Goal: Task Accomplishment & Management: Manage account settings

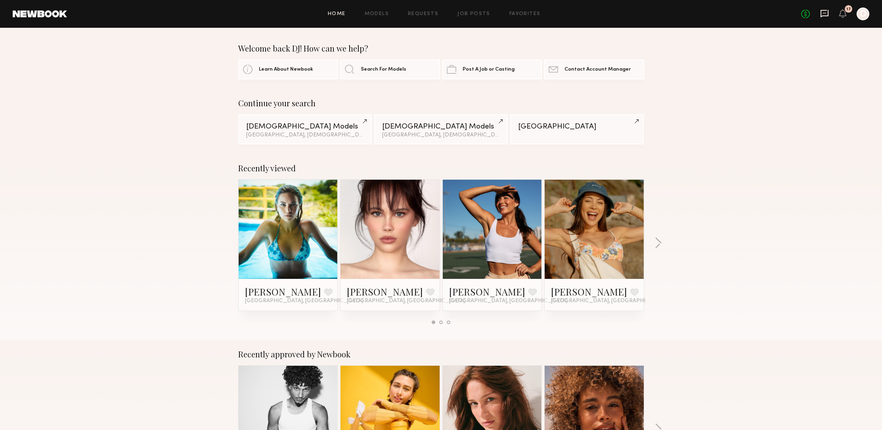
click at [823, 13] on icon at bounding box center [824, 13] width 3 height 1
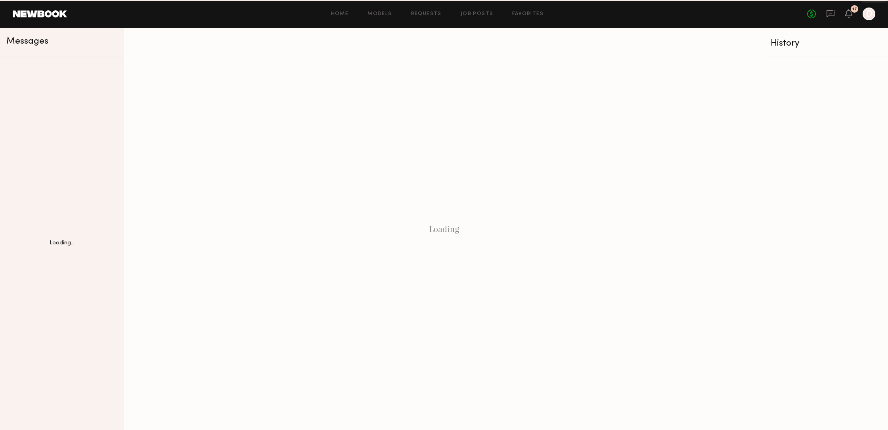
click at [823, 13] on div "No fees up to $5,000 17 D" at bounding box center [841, 14] width 68 height 13
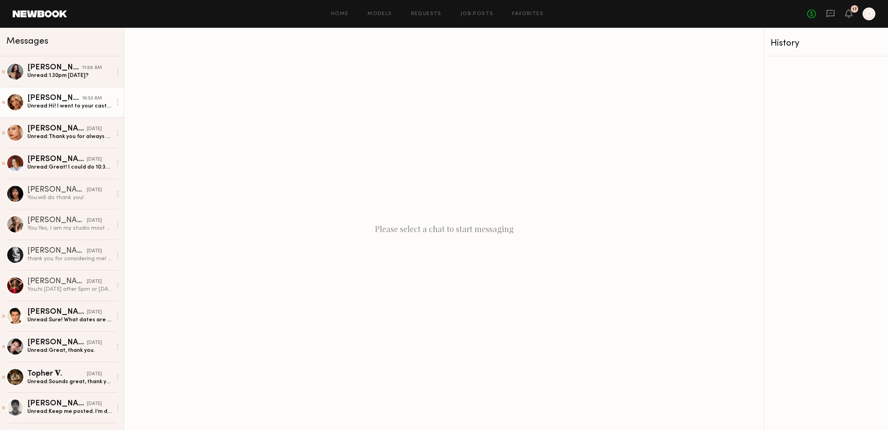
click at [93, 110] on link "Alexis B. 10:53 AM Unread: Hi! I went to your casting on Friday and just wanted…" at bounding box center [62, 102] width 124 height 31
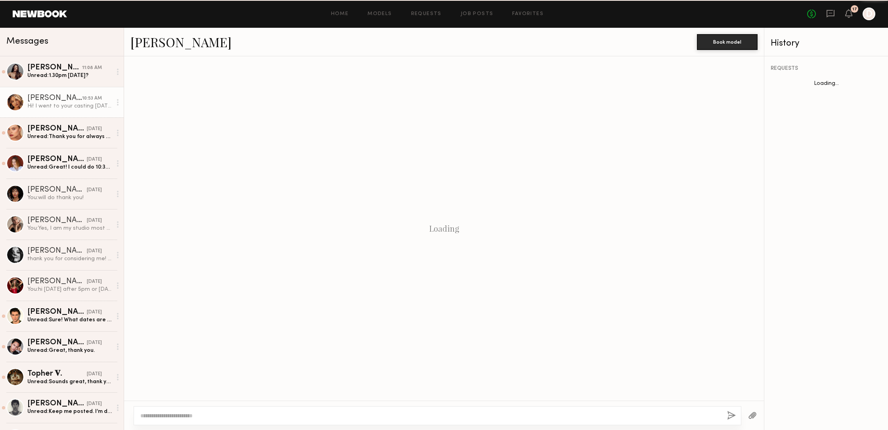
scroll to position [180, 0]
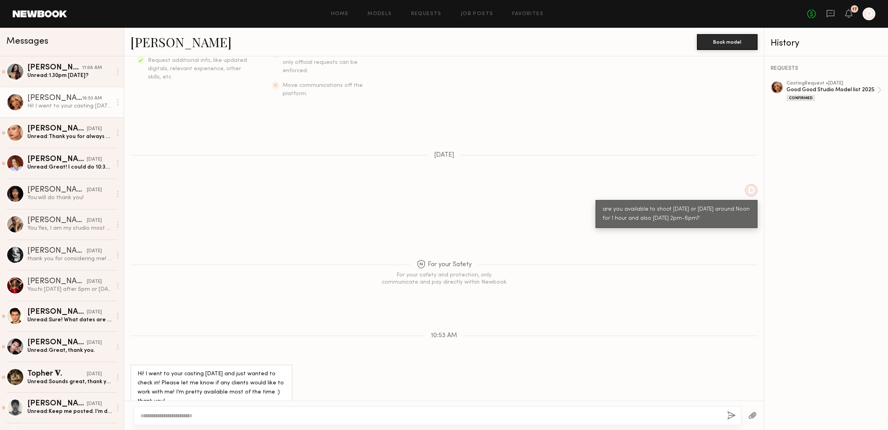
click at [196, 415] on textarea at bounding box center [430, 415] width 580 height 8
type textarea "*"
type textarea "**********"
click at [728, 415] on button "button" at bounding box center [731, 415] width 9 height 10
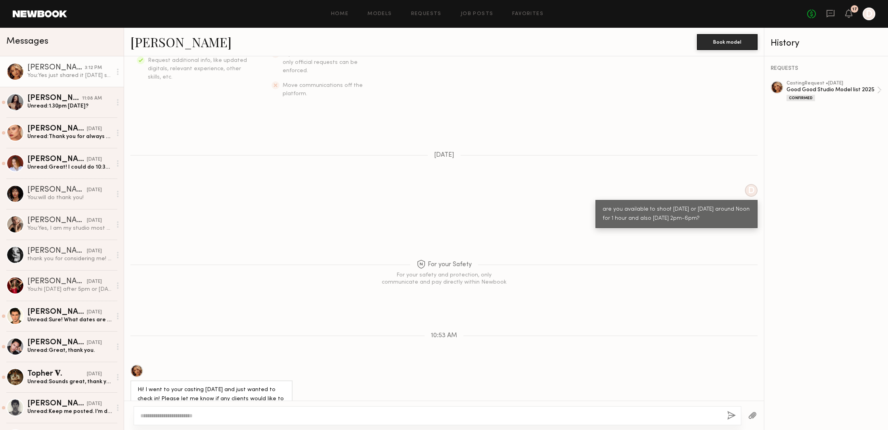
scroll to position [279, 0]
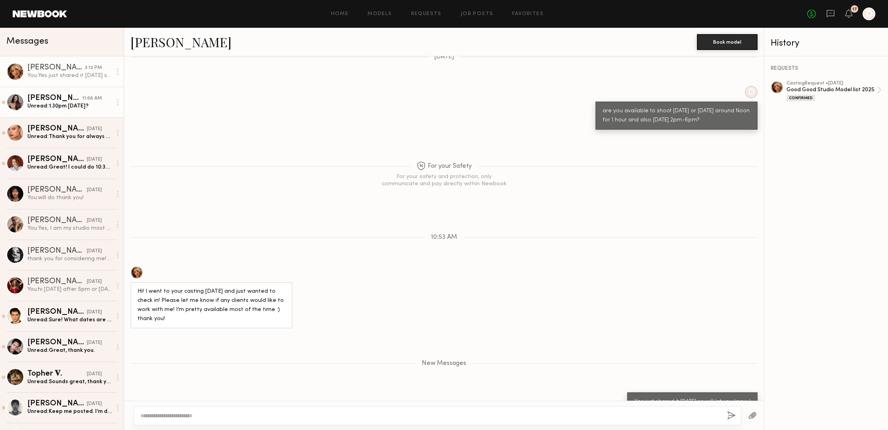
click at [72, 109] on div "Unread: 1.30pm Wednesday?" at bounding box center [69, 106] width 84 height 8
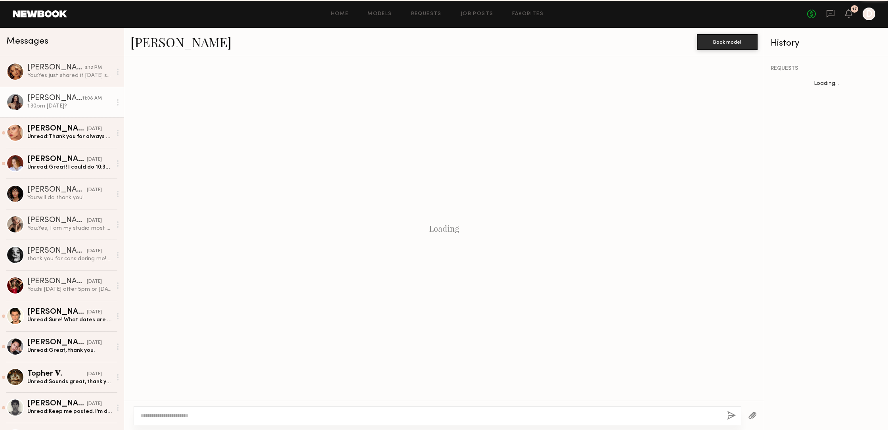
scroll to position [344, 0]
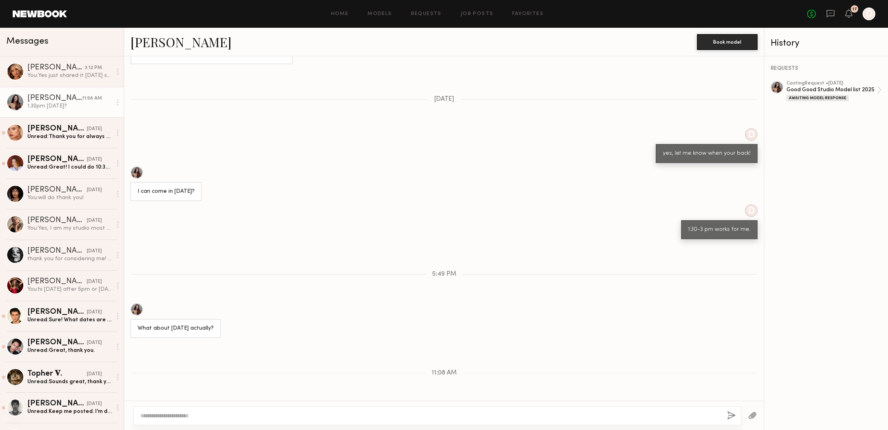
click at [162, 419] on textarea at bounding box center [430, 415] width 580 height 8
drag, startPoint x: 177, startPoint y: 415, endPoint x: 183, endPoint y: 411, distance: 7.4
click at [177, 415] on textarea at bounding box center [430, 415] width 580 height 8
type textarea "**********"
click at [730, 412] on button "button" at bounding box center [731, 415] width 9 height 10
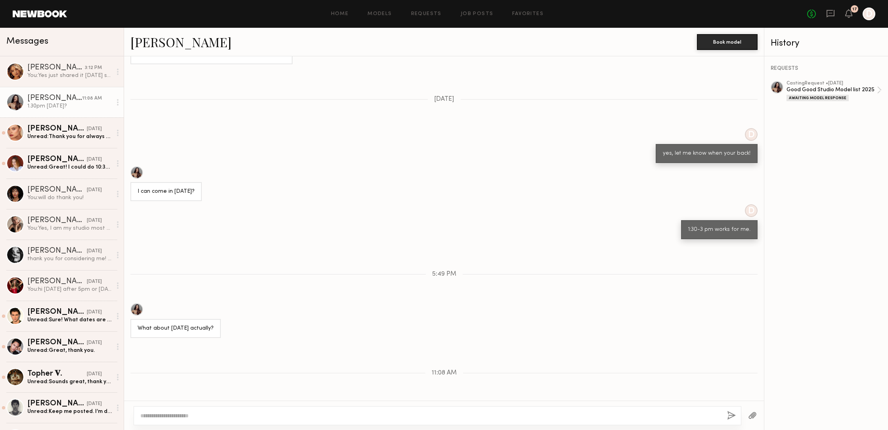
scroll to position [426, 0]
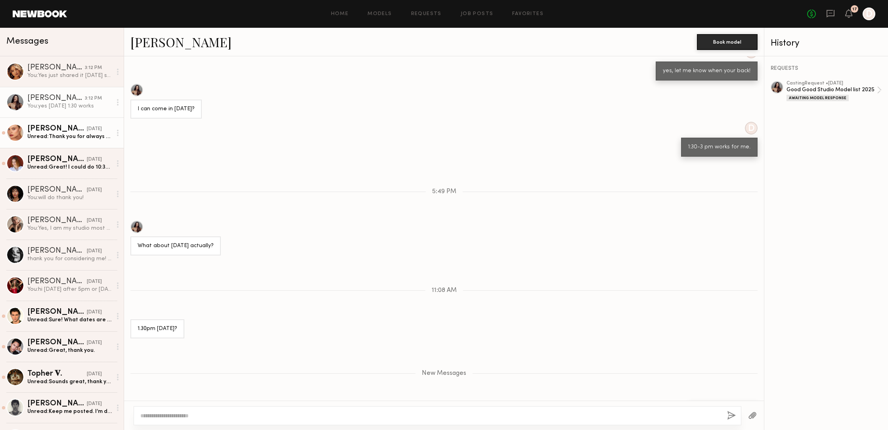
click at [67, 141] on link "MACKENZIE E. yesterday Unread: Thank you for always considering me" at bounding box center [62, 132] width 124 height 31
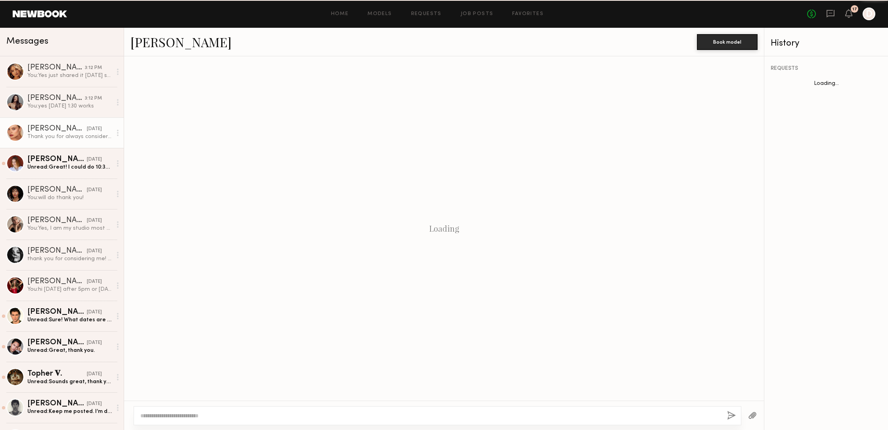
scroll to position [594, 0]
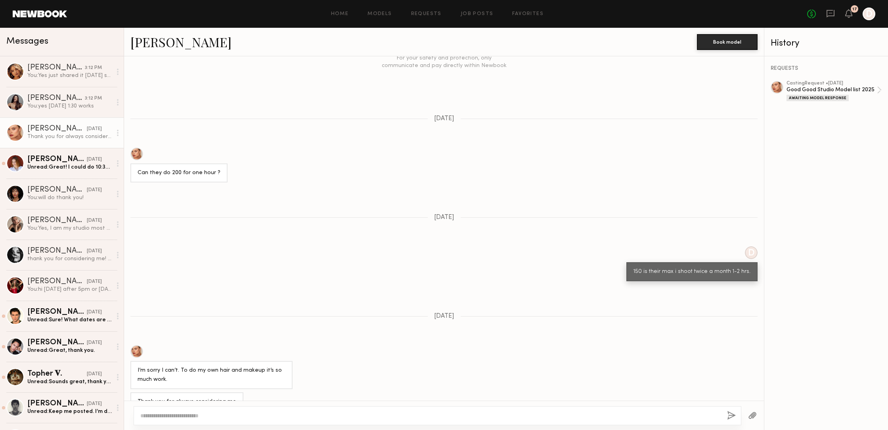
click at [164, 413] on textarea at bounding box center [430, 415] width 580 height 8
type textarea "*"
type textarea "**********"
click at [730, 415] on button "button" at bounding box center [731, 415] width 9 height 10
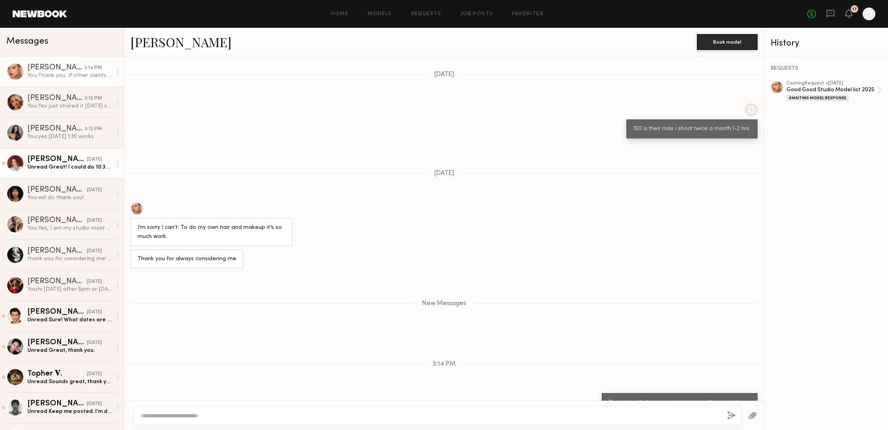
click at [68, 174] on link "Maggie V. yesterday Unread: Great! I could do 10:30am on Tuesday?" at bounding box center [62, 163] width 124 height 31
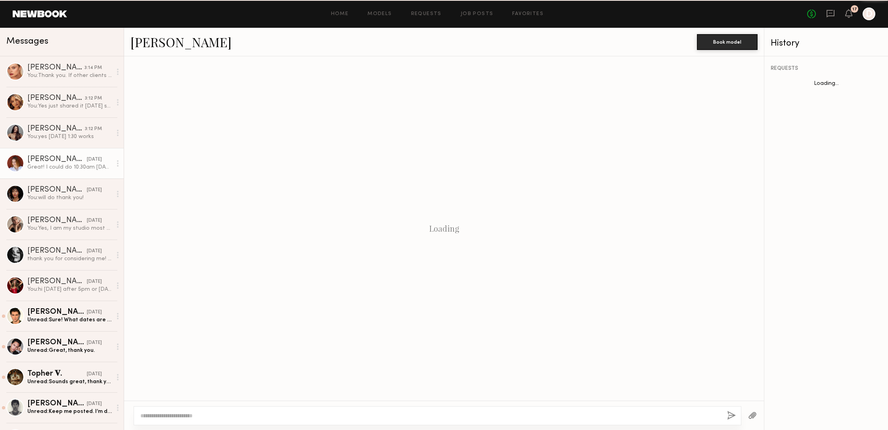
scroll to position [255, 0]
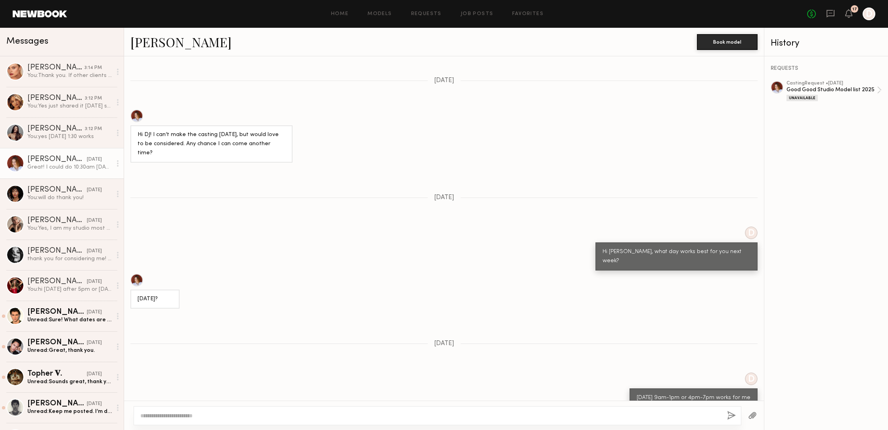
click at [179, 415] on textarea at bounding box center [430, 415] width 580 height 8
type textarea "**********"
click at [731, 415] on button "button" at bounding box center [731, 415] width 9 height 10
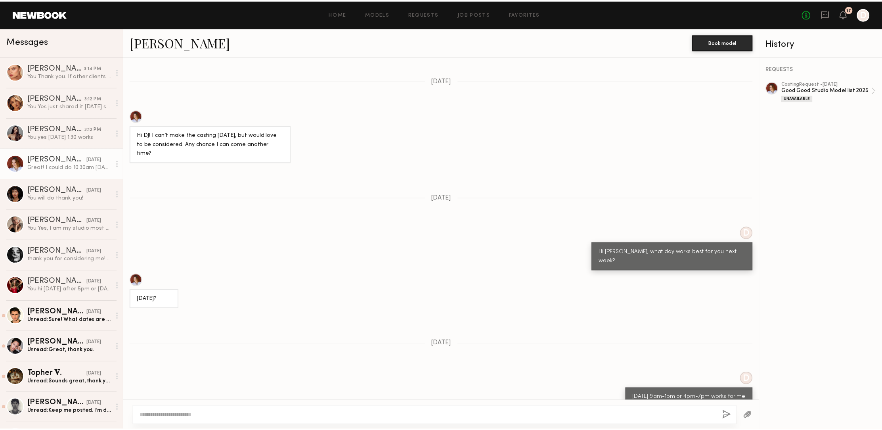
scroll to position [413, 0]
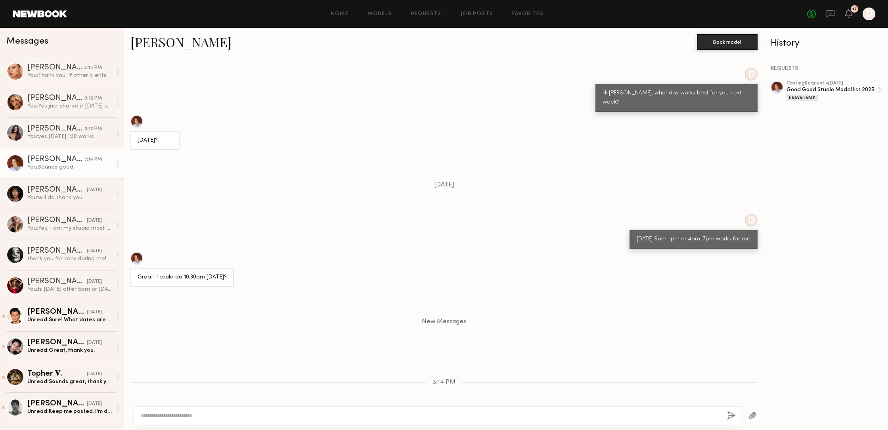
click at [731, 416] on button "button" at bounding box center [731, 415] width 9 height 10
click at [729, 412] on button "button" at bounding box center [731, 415] width 9 height 10
click at [433, 11] on link "Requests" at bounding box center [426, 13] width 31 height 5
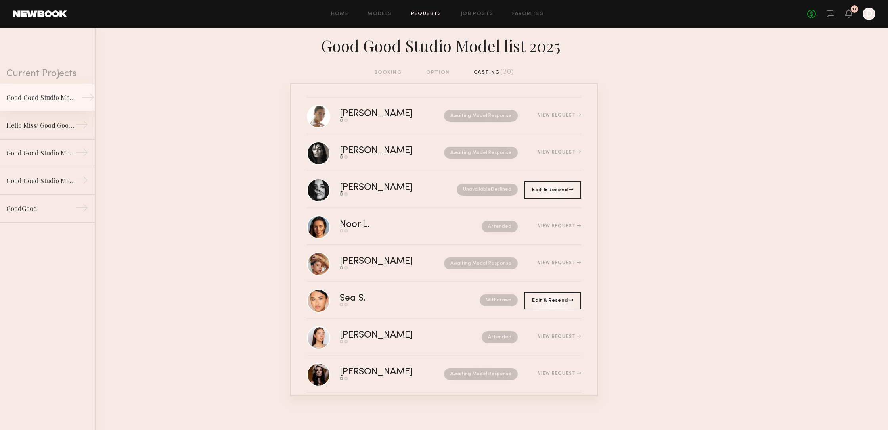
click at [58, 99] on div "Good Good Studio Model list 2025" at bounding box center [40, 98] width 69 height 10
click at [59, 99] on div "Good Good Studio Model list 2025" at bounding box center [40, 98] width 69 height 10
click at [471, 14] on link "Job Posts" at bounding box center [476, 13] width 33 height 5
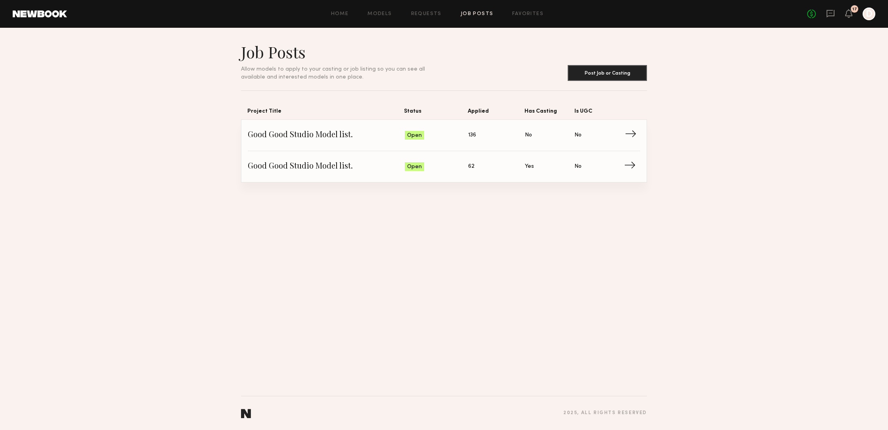
click at [316, 139] on span "Good Good Studio Model list." at bounding box center [326, 135] width 157 height 12
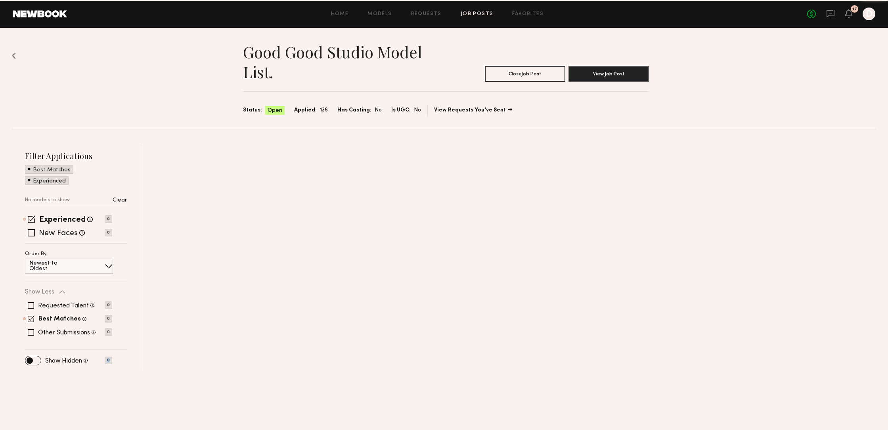
click at [316, 139] on div "Good Good Studio Model list. Close Job Post View Job Post Status: Open Applied:…" at bounding box center [444, 199] width 888 height 343
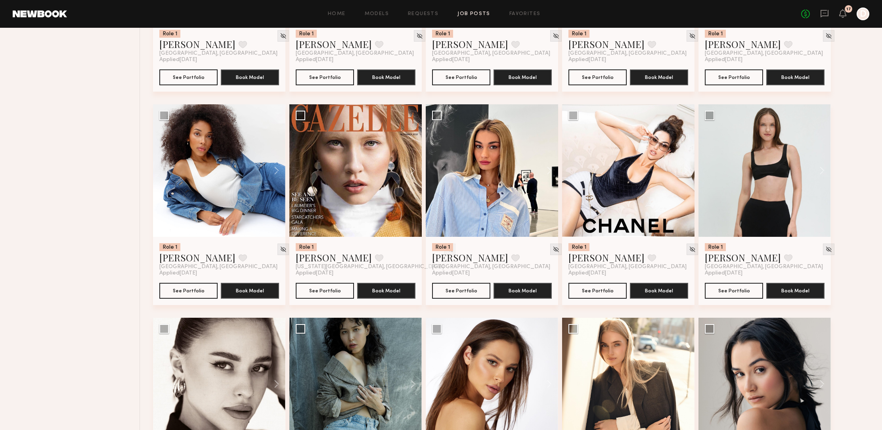
scroll to position [1104, 0]
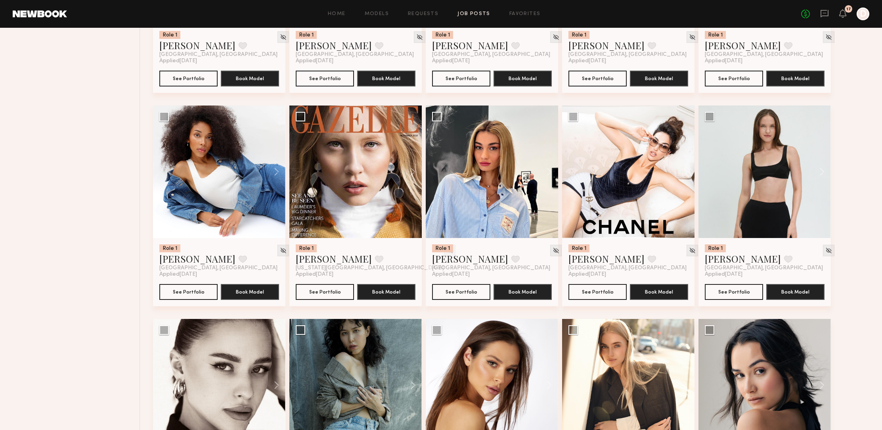
drag, startPoint x: 881, startPoint y: 241, endPoint x: 880, endPoint y: 262, distance: 21.8
click at [880, 264] on div "Good Good Studio Model list. Close Job Post View Job Post Status: Open Applied:…" at bounding box center [441, 47] width 882 height 2247
drag, startPoint x: 879, startPoint y: 239, endPoint x: 880, endPoint y: 250, distance: 10.8
click at [880, 258] on div "Good Good Studio Model list. Close Job Post View Job Post Status: Open Applied:…" at bounding box center [441, 47] width 882 height 2247
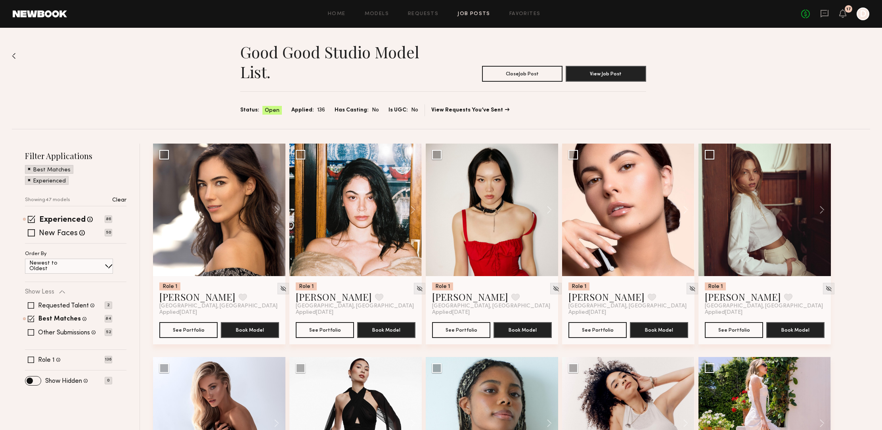
scroll to position [23, 0]
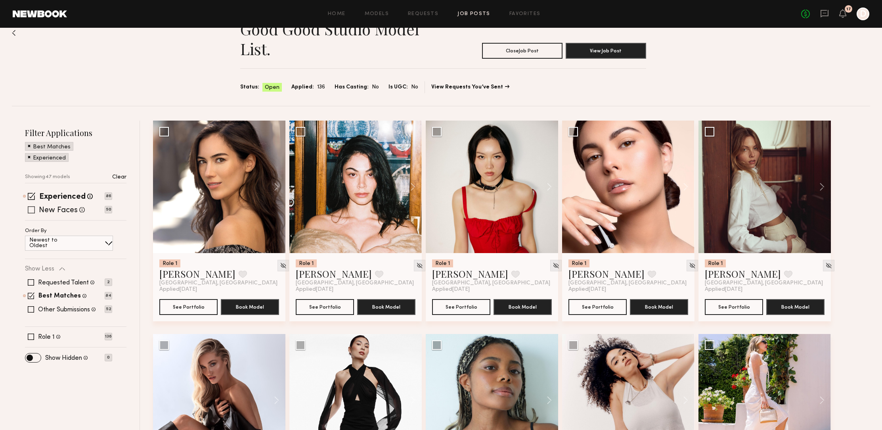
click at [30, 210] on span at bounding box center [31, 209] width 7 height 7
click at [30, 195] on span at bounding box center [32, 196] width 8 height 8
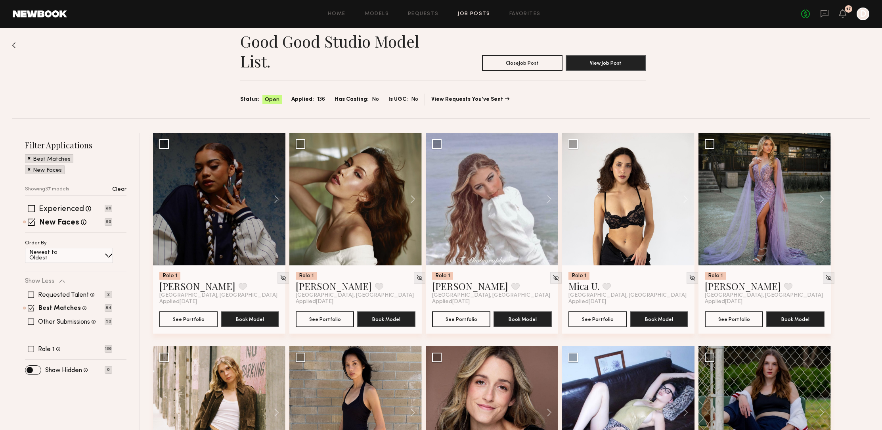
scroll to position [0, 0]
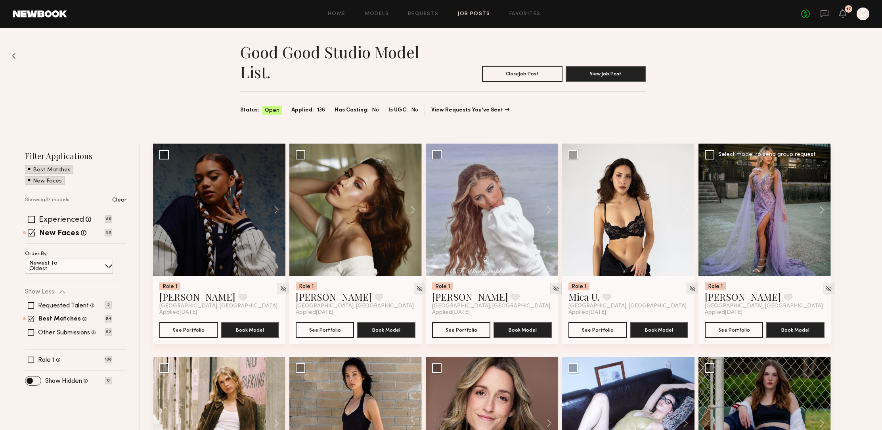
click at [777, 228] on div at bounding box center [764, 209] width 132 height 132
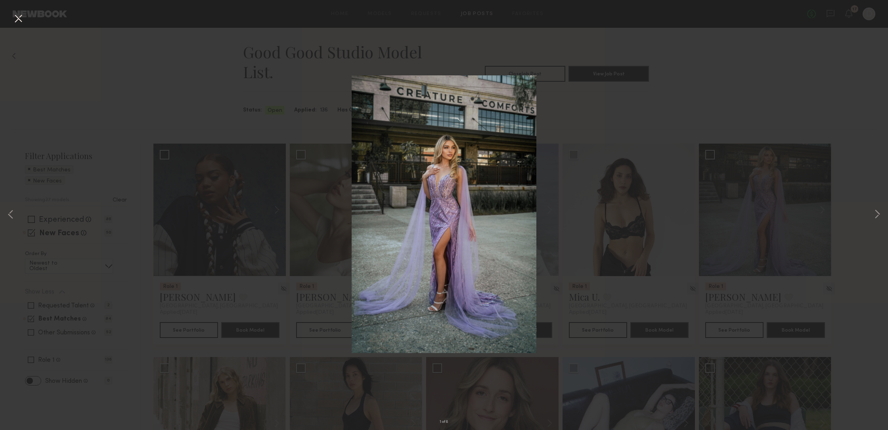
click at [141, 101] on div "1 of 8" at bounding box center [444, 215] width 888 height 430
click at [17, 12] on button at bounding box center [18, 19] width 13 height 14
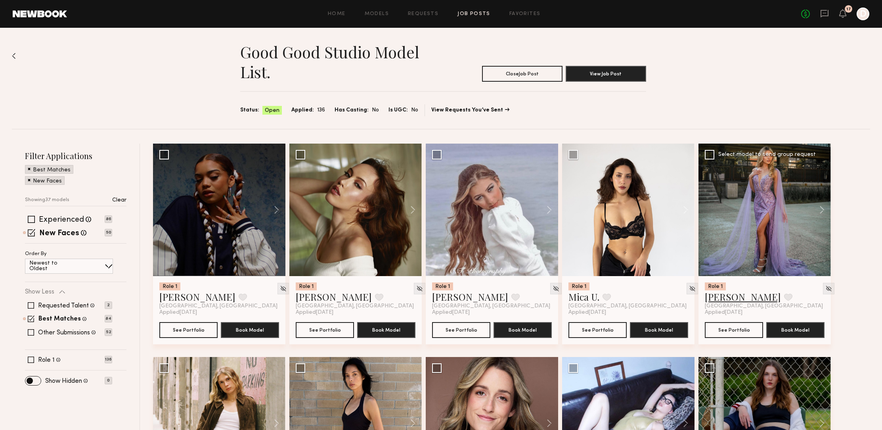
click at [729, 298] on link "Tiffany L." at bounding box center [743, 296] width 76 height 13
click at [29, 229] on span at bounding box center [32, 233] width 8 height 8
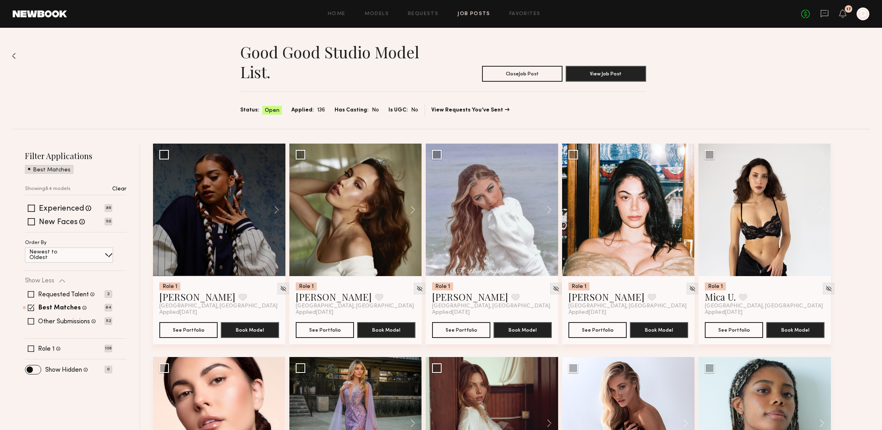
click at [31, 310] on div "Requested Talent Models you have reached out to with requests 2 Best Matches Mo…" at bounding box center [68, 308] width 87 height 48
click at [30, 307] on span at bounding box center [31, 307] width 7 height 7
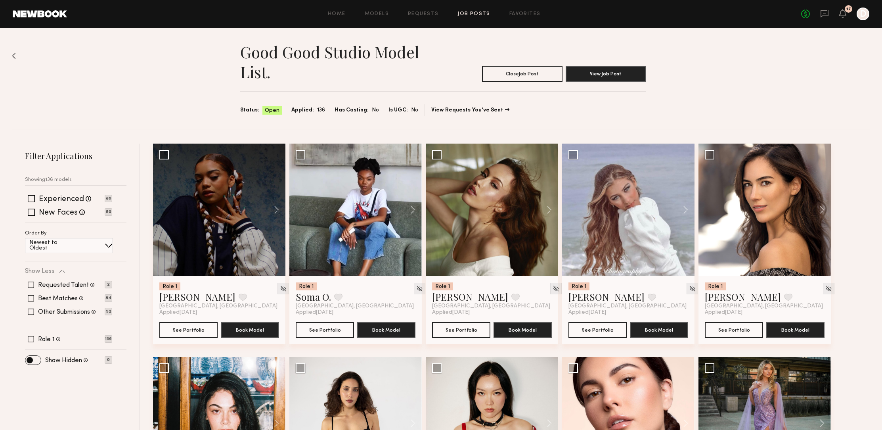
click at [30, 197] on span at bounding box center [31, 198] width 7 height 7
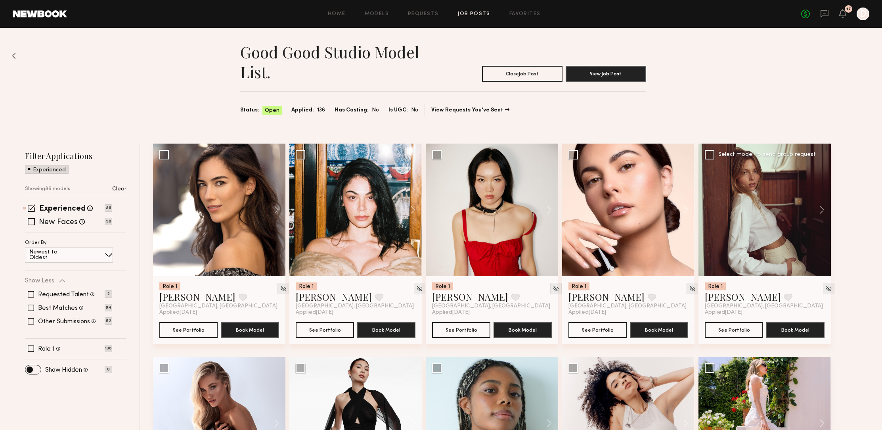
click at [767, 243] on div at bounding box center [764, 209] width 132 height 132
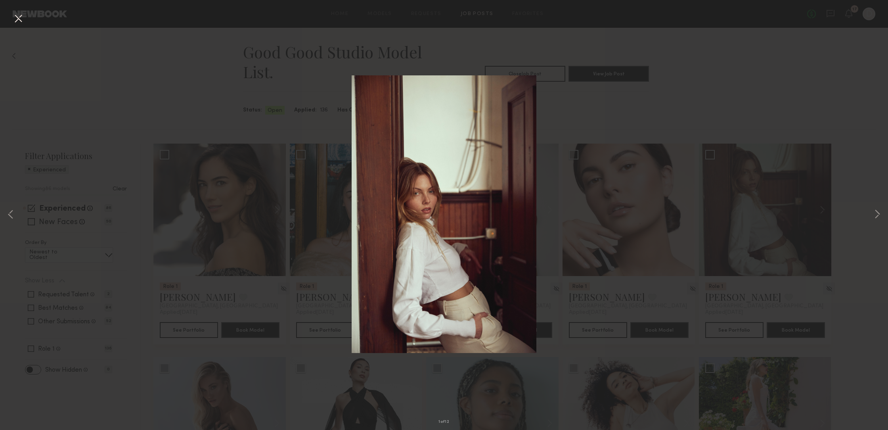
click at [19, 19] on button at bounding box center [18, 19] width 13 height 14
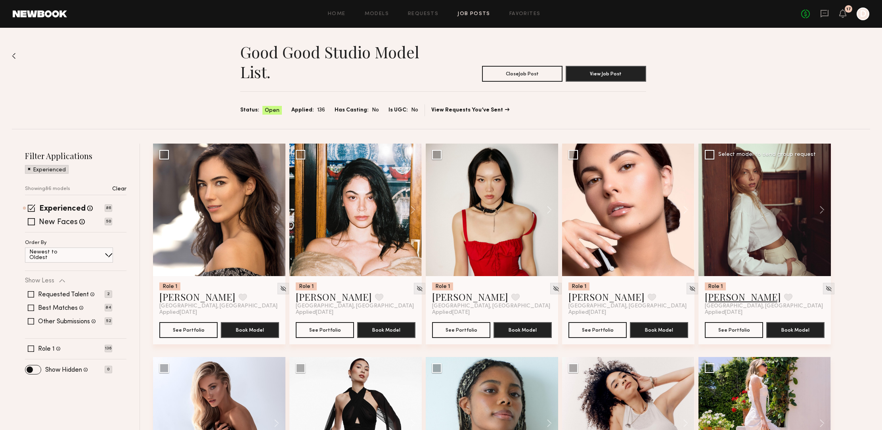
click at [715, 297] on link "Ellie G." at bounding box center [743, 296] width 76 height 13
click at [582, 300] on link "Taylor C." at bounding box center [606, 296] width 76 height 13
click at [184, 297] on link "Amanda W." at bounding box center [197, 296] width 76 height 13
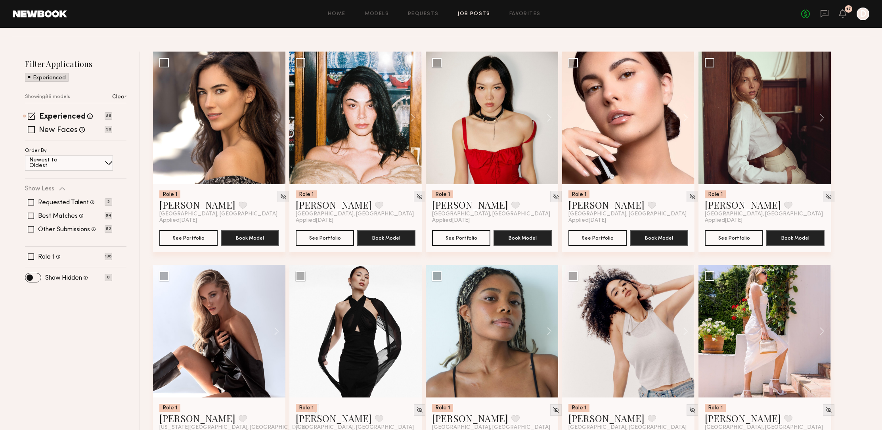
drag, startPoint x: 880, startPoint y: 136, endPoint x: 880, endPoint y: 160, distance: 24.6
drag, startPoint x: 881, startPoint y: 86, endPoint x: 882, endPoint y: 93, distance: 6.5
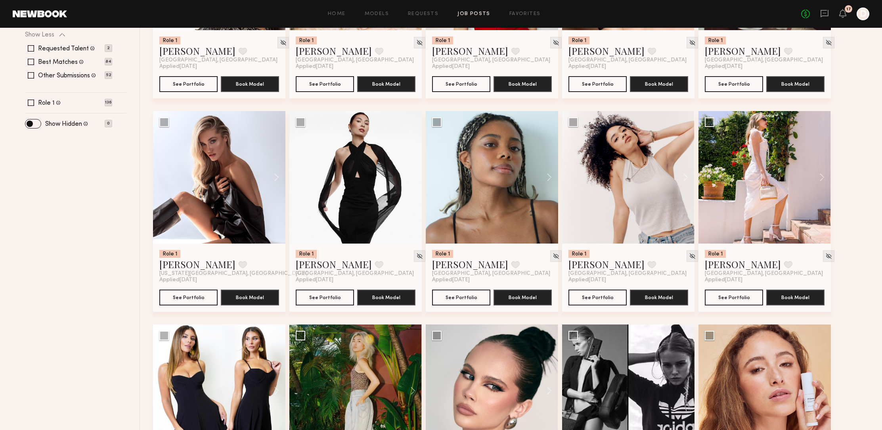
scroll to position [244, 0]
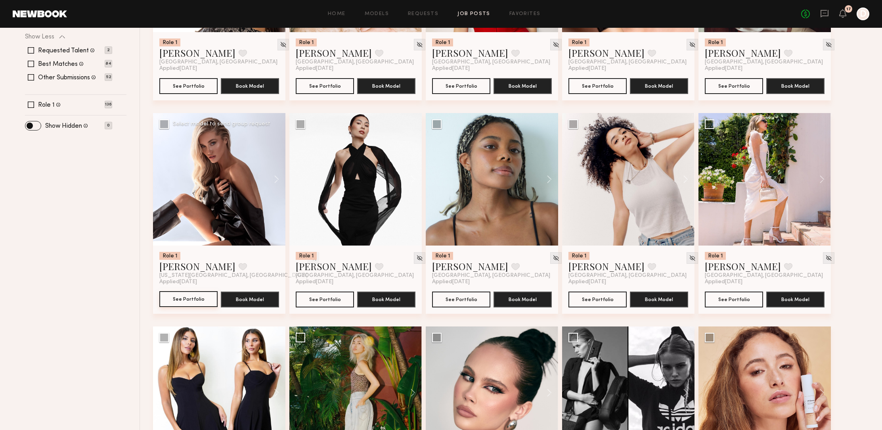
click at [188, 303] on button "See Portfolio" at bounding box center [188, 299] width 58 height 16
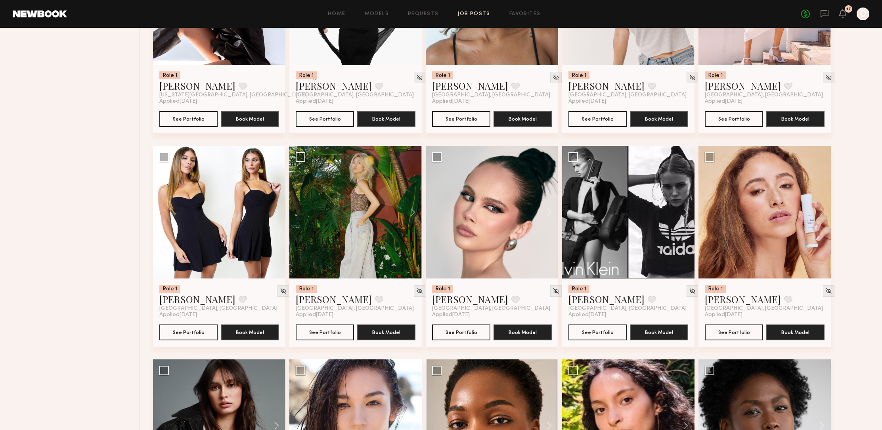
scroll to position [424, 0]
drag, startPoint x: 878, startPoint y: 216, endPoint x: 872, endPoint y: 232, distance: 17.3
click at [876, 229] on div "Good Good Studio Model list. Close Job Post View Job Post Status: Open Applied:…" at bounding box center [441, 301] width 882 height 1395
click at [587, 304] on link "Alena S." at bounding box center [606, 299] width 76 height 13
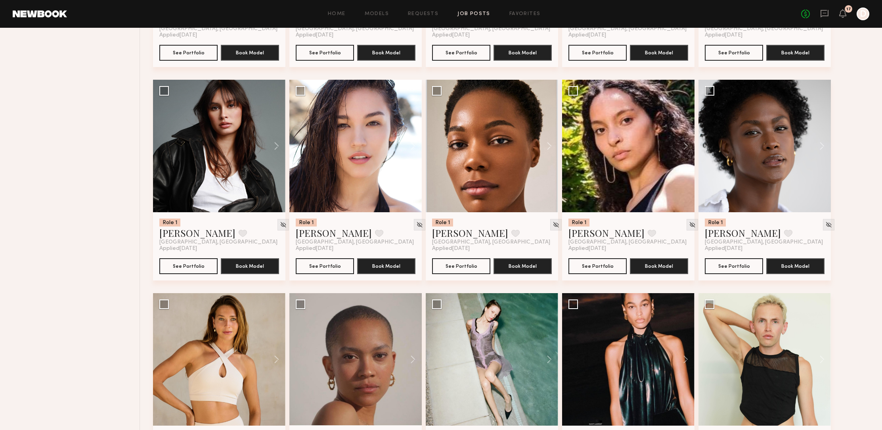
scroll to position [701, 0]
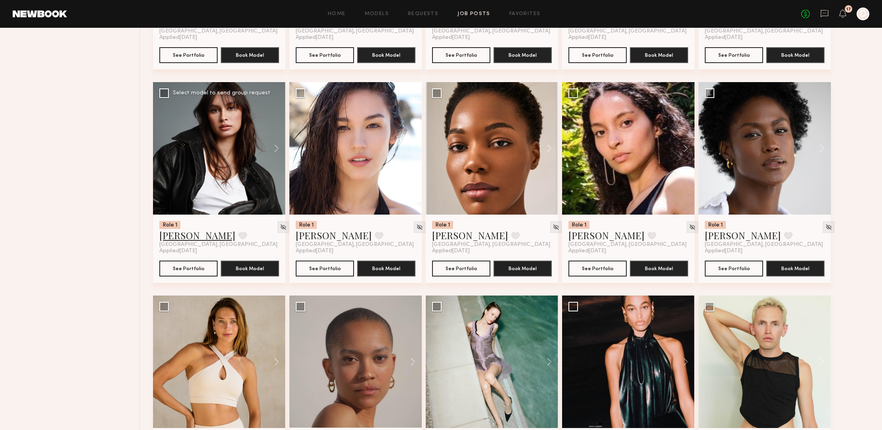
click at [176, 238] on link "Abby S." at bounding box center [197, 235] width 76 height 13
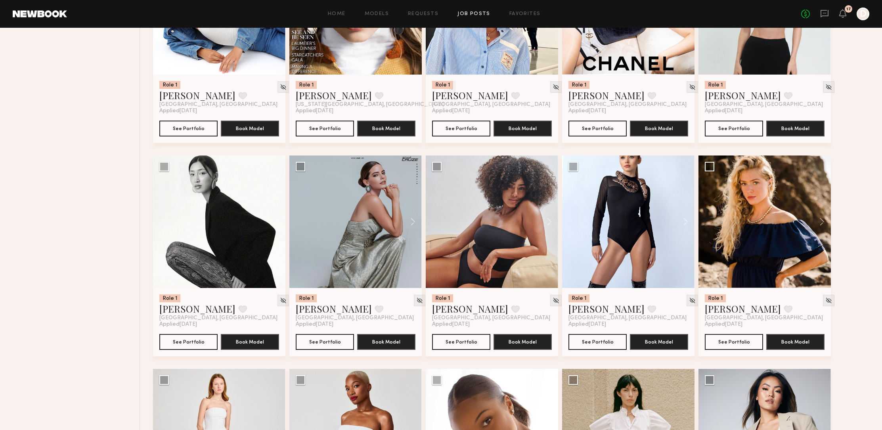
scroll to position [1268, 0]
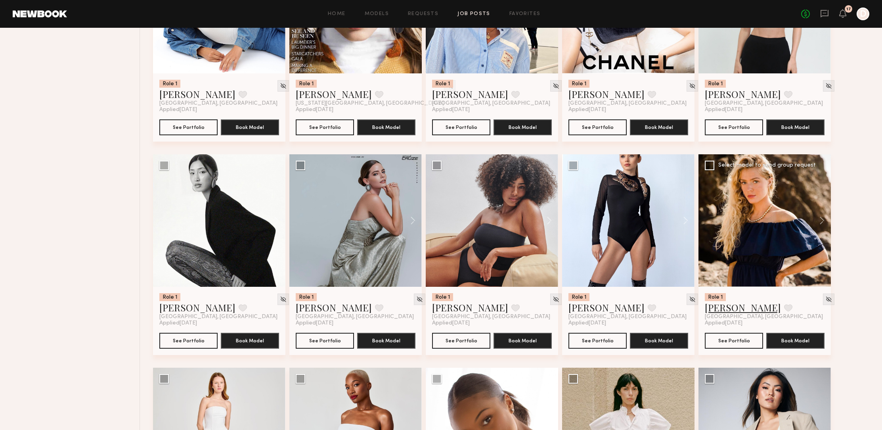
click at [746, 312] on link "Sophie Jordan C." at bounding box center [743, 307] width 76 height 13
click at [311, 311] on link "Jess M." at bounding box center [334, 307] width 76 height 13
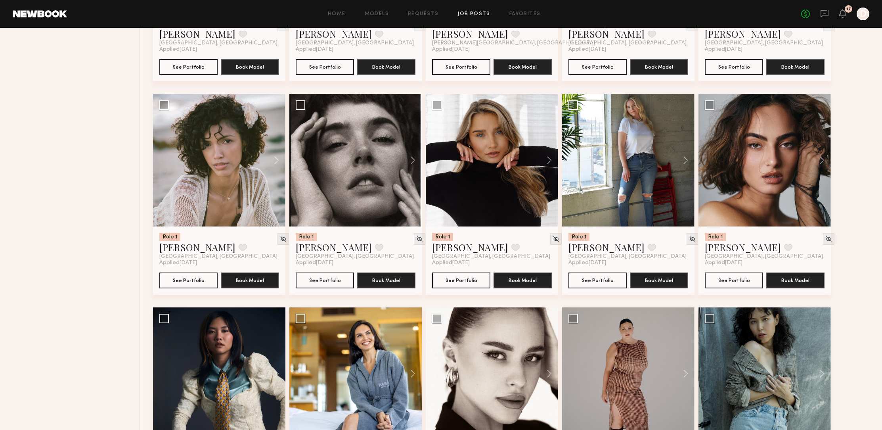
scroll to position [1969, 0]
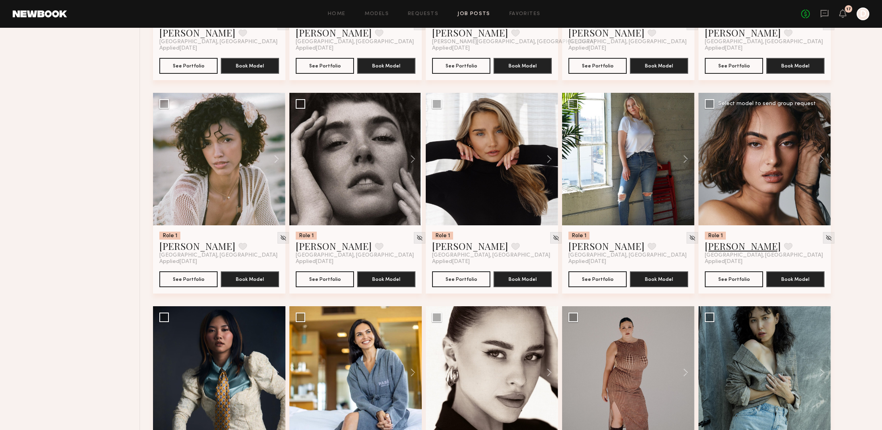
click at [717, 249] on link "Moe S." at bounding box center [743, 245] width 76 height 13
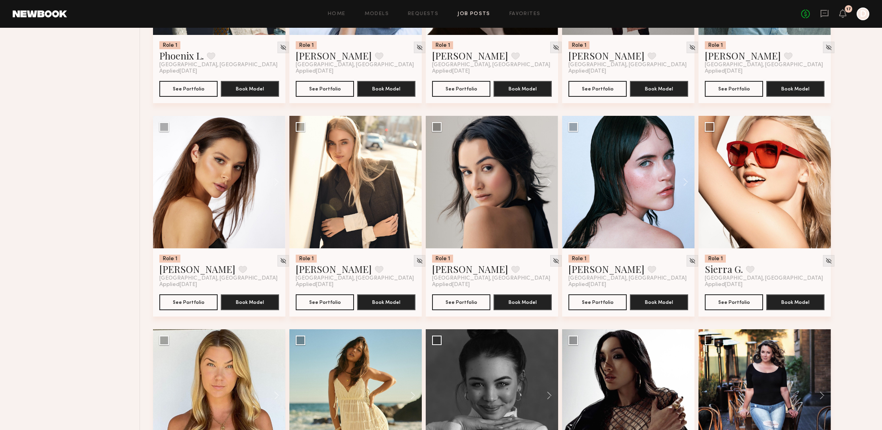
scroll to position [2378, 0]
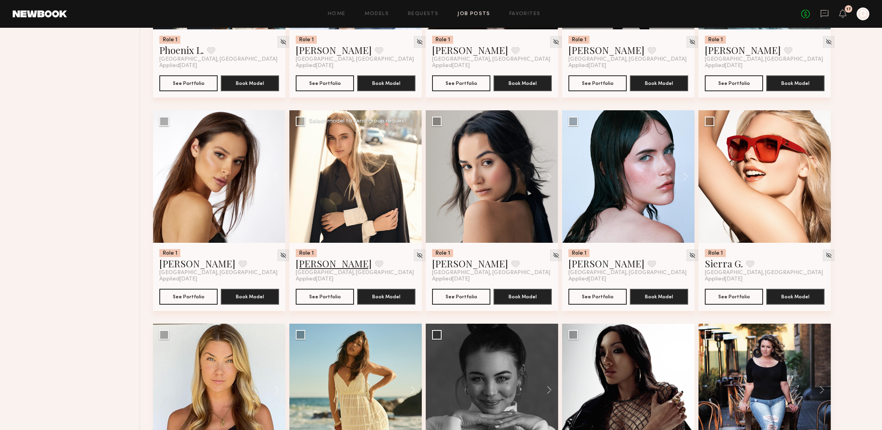
click at [322, 269] on link "Anzhela D." at bounding box center [334, 263] width 76 height 13
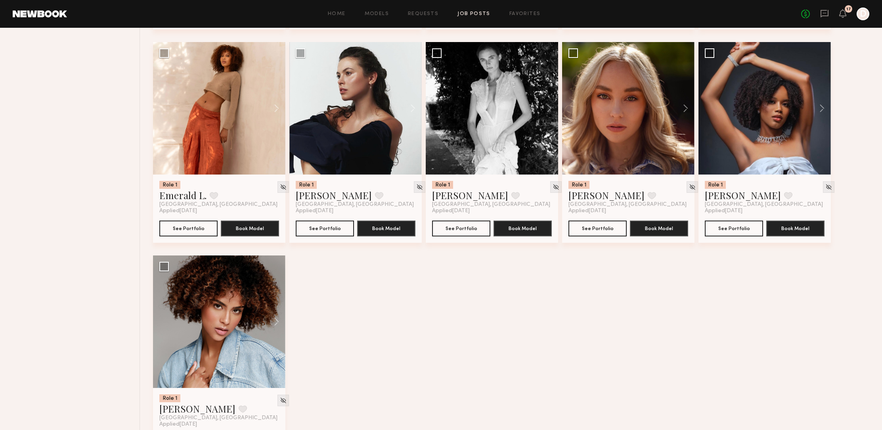
scroll to position [3510, 0]
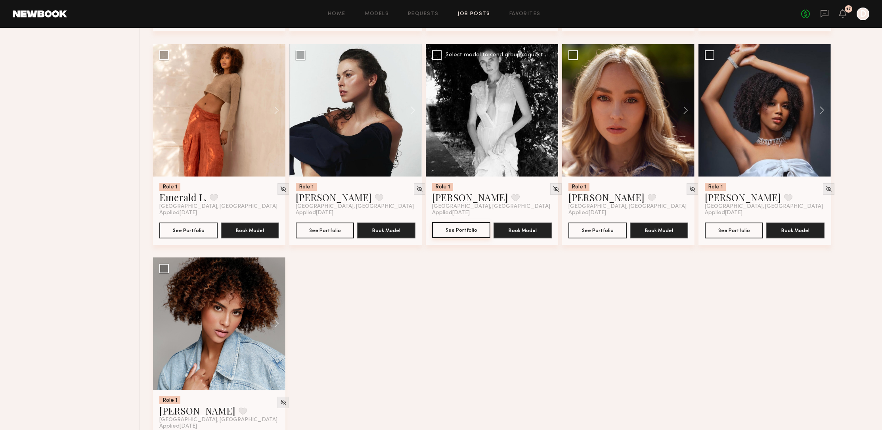
click at [462, 233] on button "See Portfolio" at bounding box center [461, 230] width 58 height 16
click at [311, 202] on link "[PERSON_NAME]" at bounding box center [334, 197] width 76 height 13
click at [602, 203] on link "Kateryna O." at bounding box center [606, 197] width 76 height 13
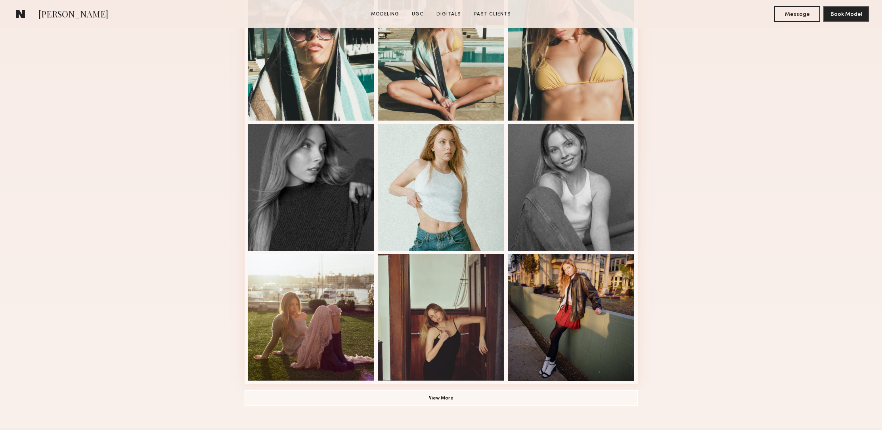
scroll to position [401, 0]
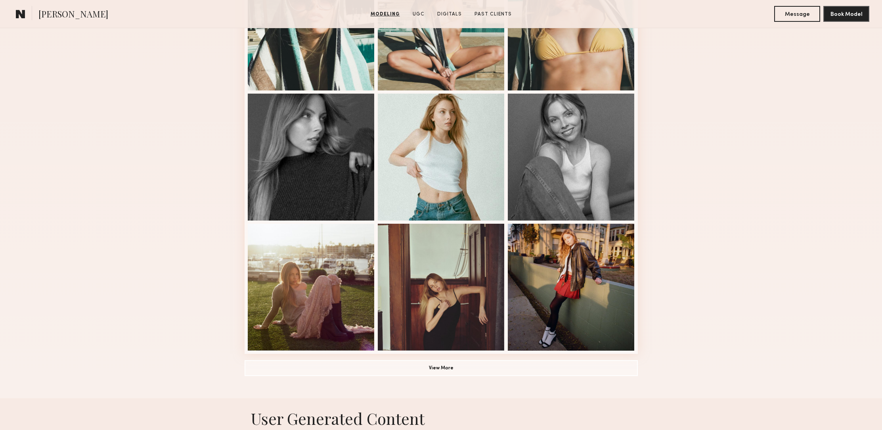
drag, startPoint x: 872, startPoint y: 122, endPoint x: 882, endPoint y: 149, distance: 29.5
click at [854, 200] on div "Modeling Portfolio View More" at bounding box center [441, 89] width 882 height 617
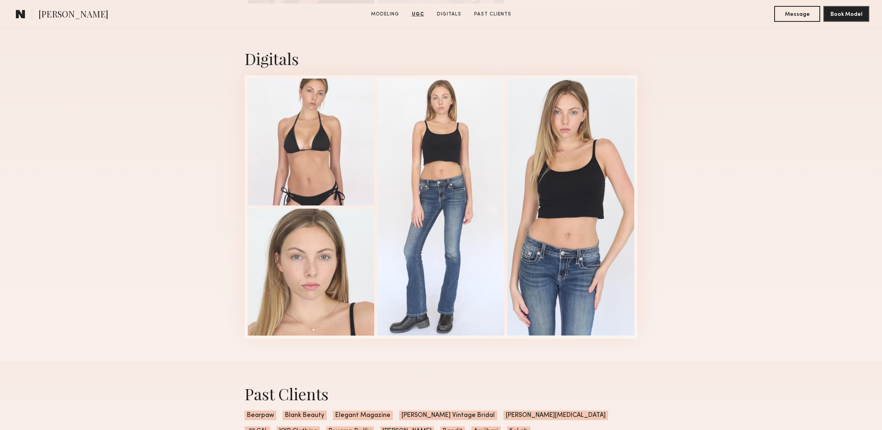
scroll to position [1818, 0]
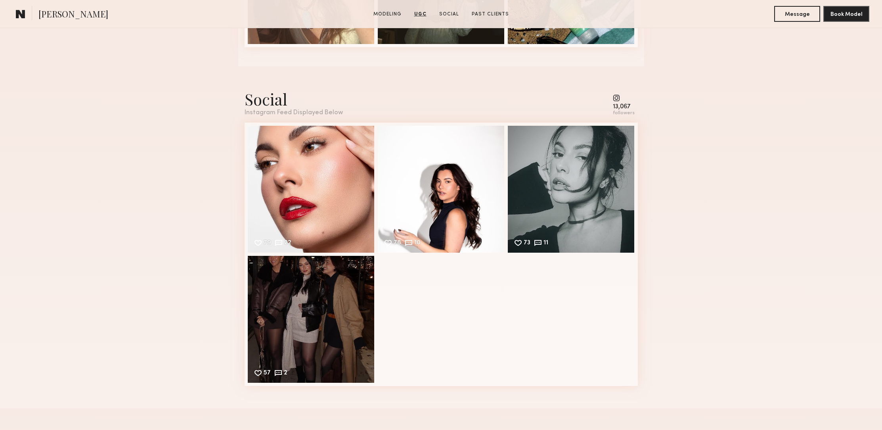
scroll to position [1252, 0]
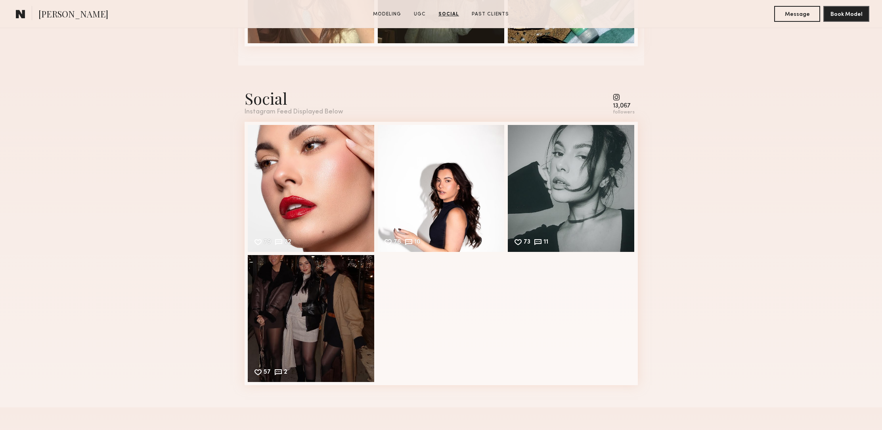
drag, startPoint x: 884, startPoint y: 216, endPoint x: 879, endPoint y: 270, distance: 54.5
drag, startPoint x: 879, startPoint y: 270, endPoint x: 865, endPoint y: 314, distance: 45.7
click at [865, 319] on div "Social Instagram Feed Displayed Below 13,067 followers 79 22 Likes & comments d…" at bounding box center [441, 236] width 882 height 342
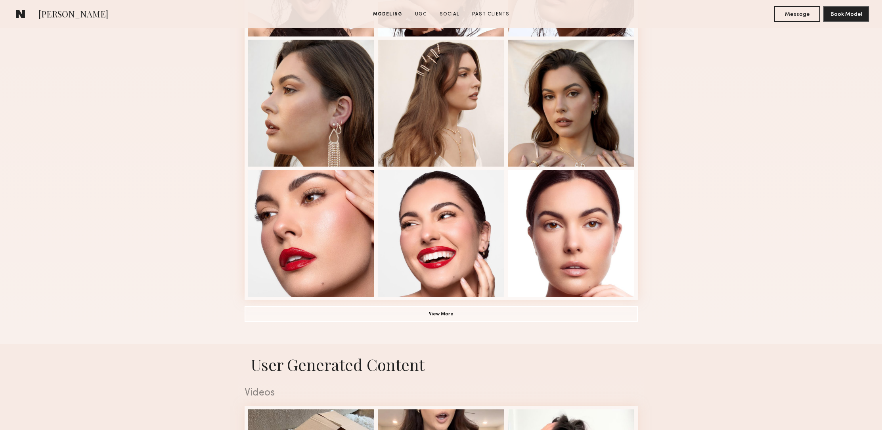
scroll to position [466, 0]
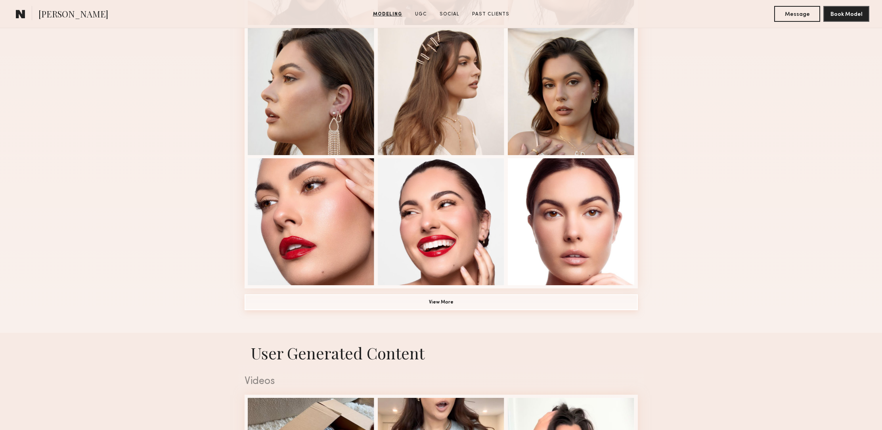
click at [453, 304] on button "View More" at bounding box center [440, 302] width 393 height 16
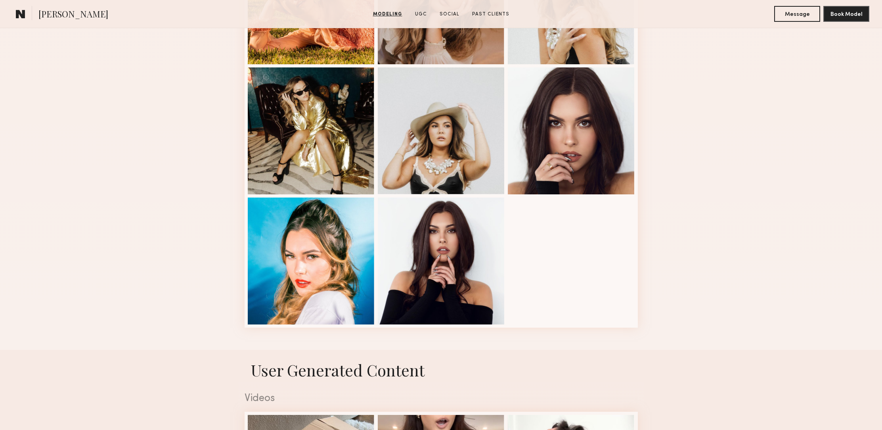
scroll to position [958, 0]
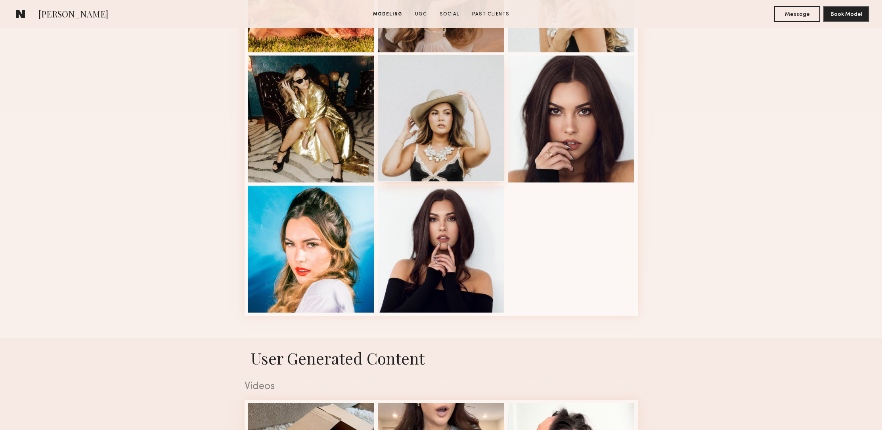
click at [465, 168] on div at bounding box center [441, 118] width 127 height 127
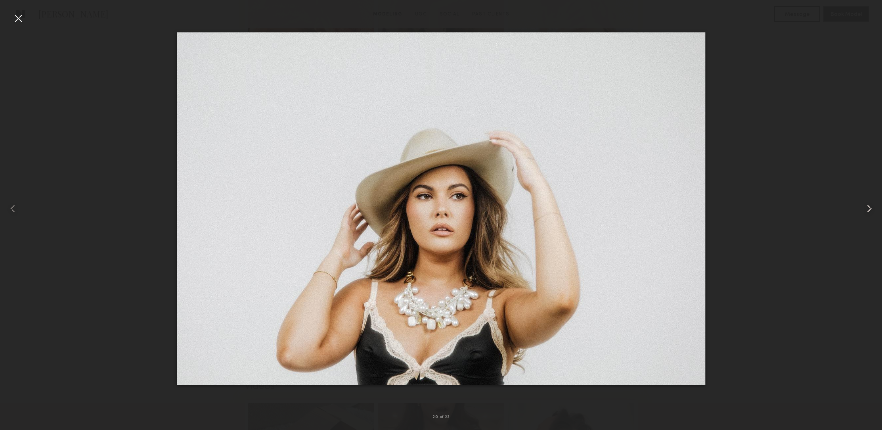
click at [872, 208] on common-icon at bounding box center [869, 208] width 13 height 13
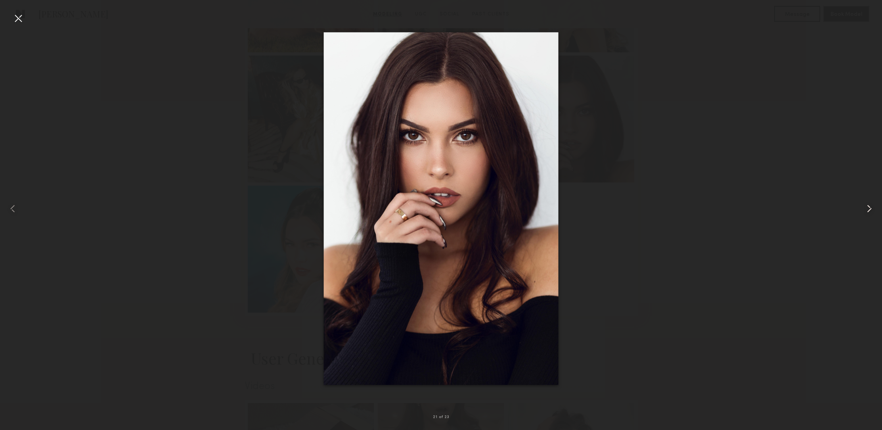
click at [870, 208] on common-icon at bounding box center [869, 208] width 13 height 13
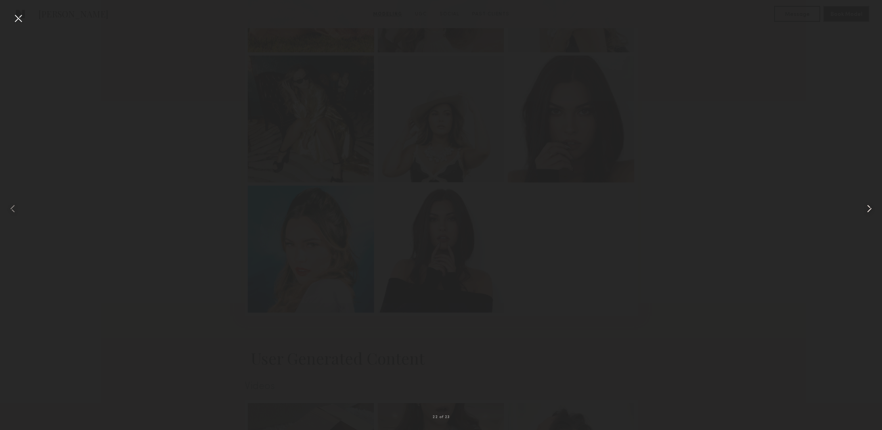
click at [870, 208] on common-icon at bounding box center [869, 208] width 13 height 13
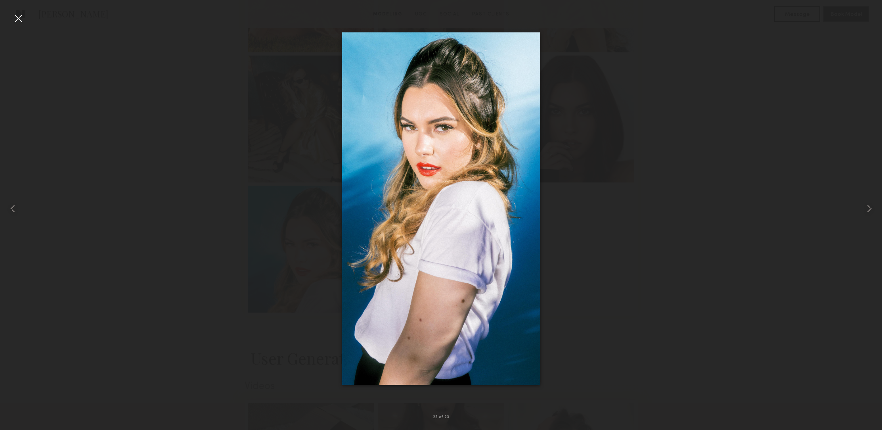
click at [13, 19] on div at bounding box center [18, 18] width 13 height 13
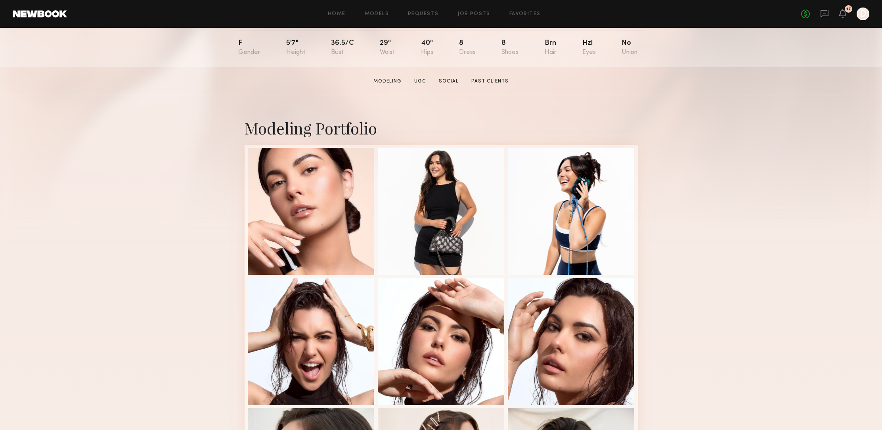
scroll to position [32, 0]
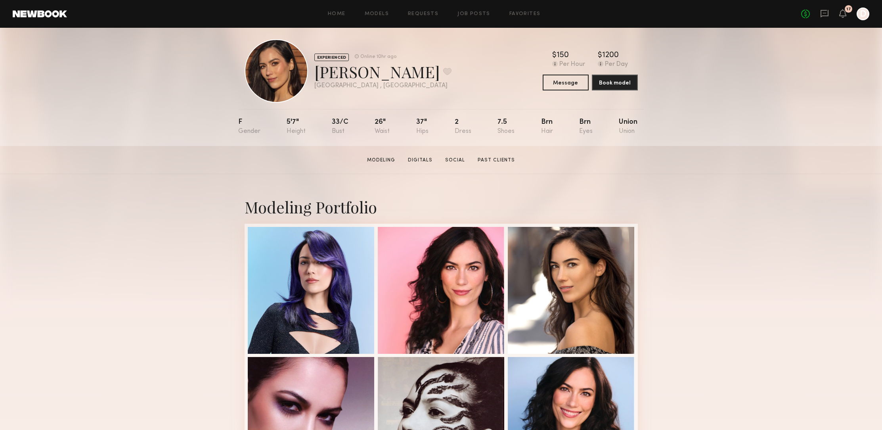
scroll to position [10, 0]
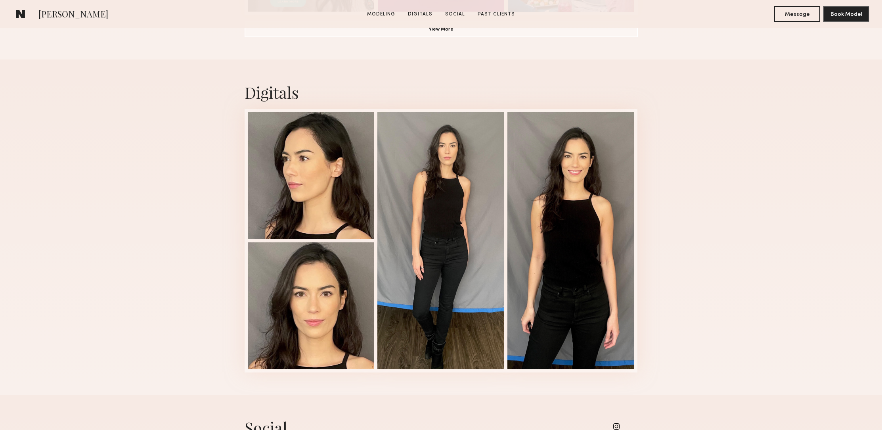
drag, startPoint x: 883, startPoint y: 48, endPoint x: 886, endPoint y: 212, distance: 163.3
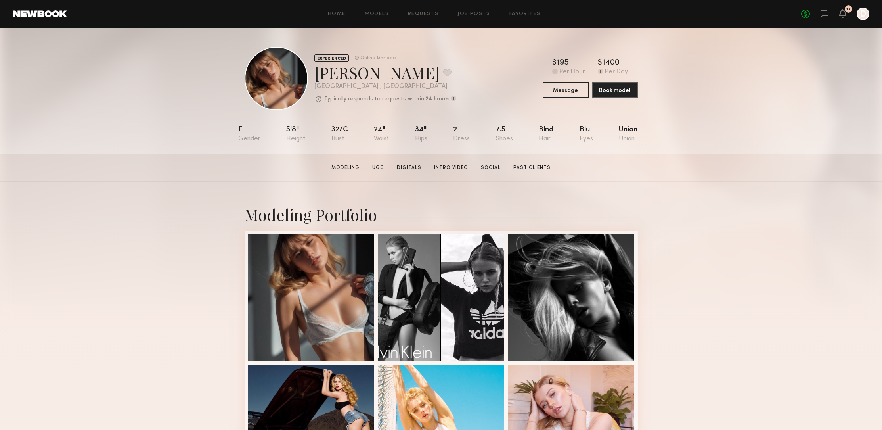
drag, startPoint x: 879, startPoint y: 48, endPoint x: 875, endPoint y: 52, distance: 5.9
click at [878, 50] on div "EXPERIENCED Online 13hr ago Alena S. Favorite Los Angeles , CA Typically respon…" at bounding box center [441, 91] width 882 height 126
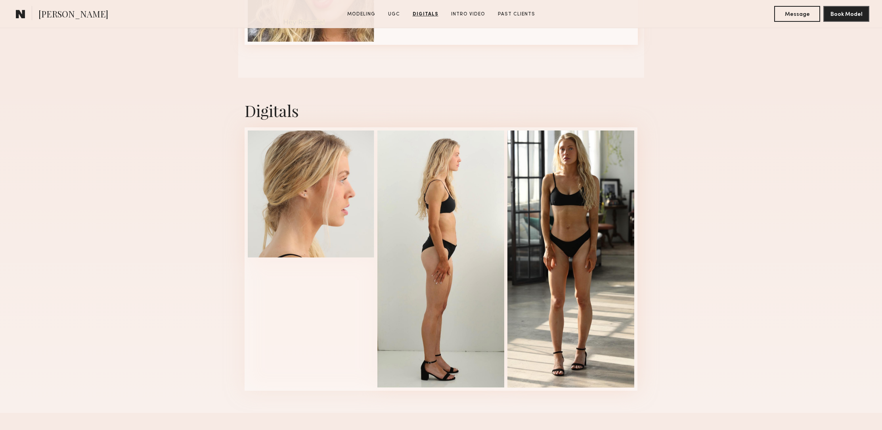
scroll to position [1190, 0]
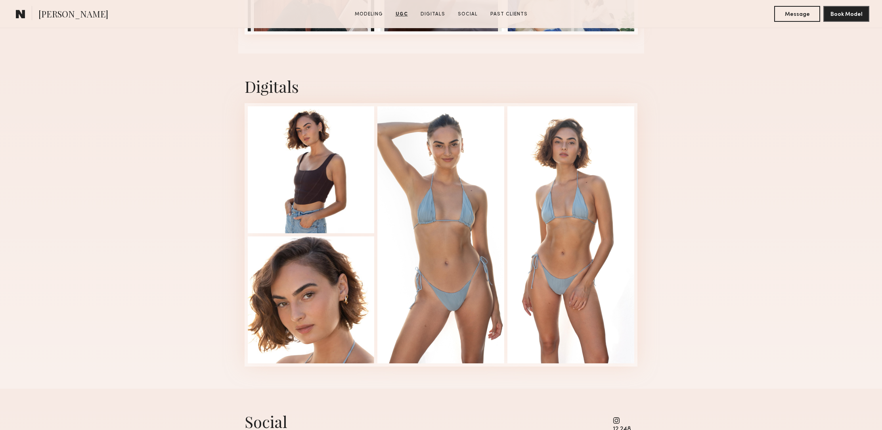
scroll to position [1660, 0]
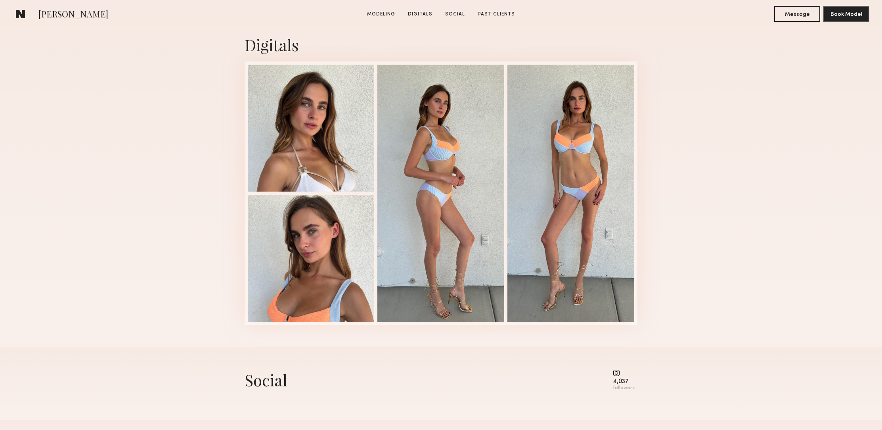
scroll to position [785, 0]
